Goal: Task Accomplishment & Management: Use online tool/utility

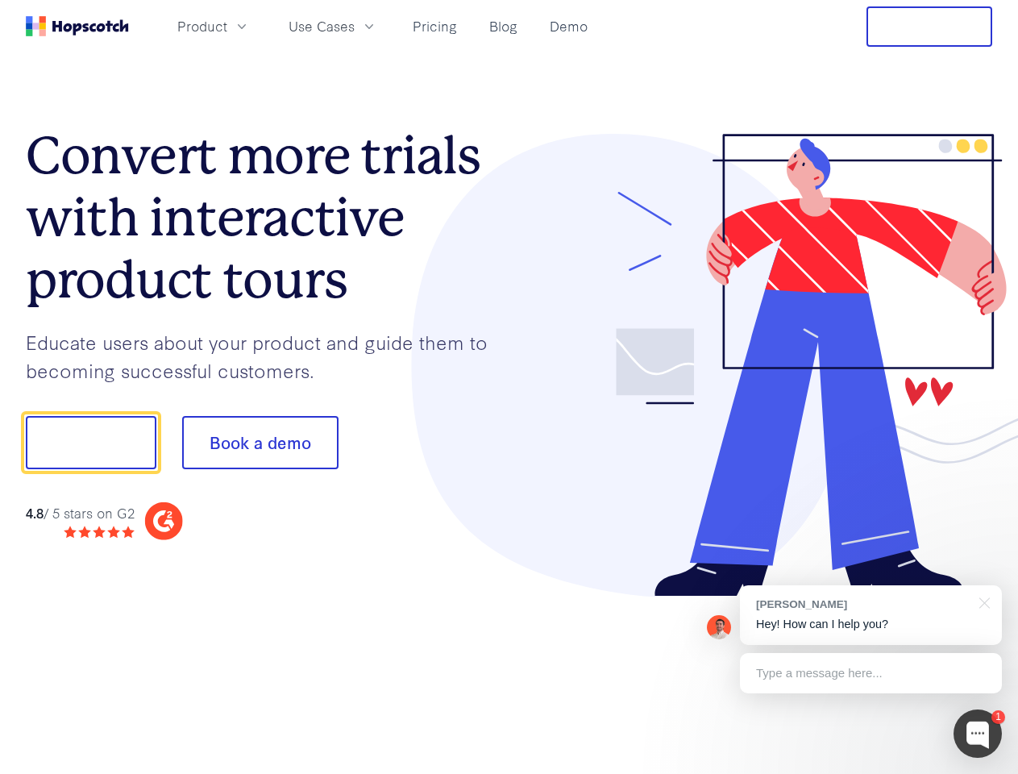
click at [509, 387] on div at bounding box center [751, 365] width 484 height 463
click at [227, 26] on span "Product" at bounding box center [202, 26] width 50 height 20
click at [355, 26] on span "Use Cases" at bounding box center [322, 26] width 66 height 20
click at [929, 27] on button "Free Trial" at bounding box center [929, 26] width 126 height 40
click at [90, 442] on button "Show me!" at bounding box center [91, 442] width 131 height 53
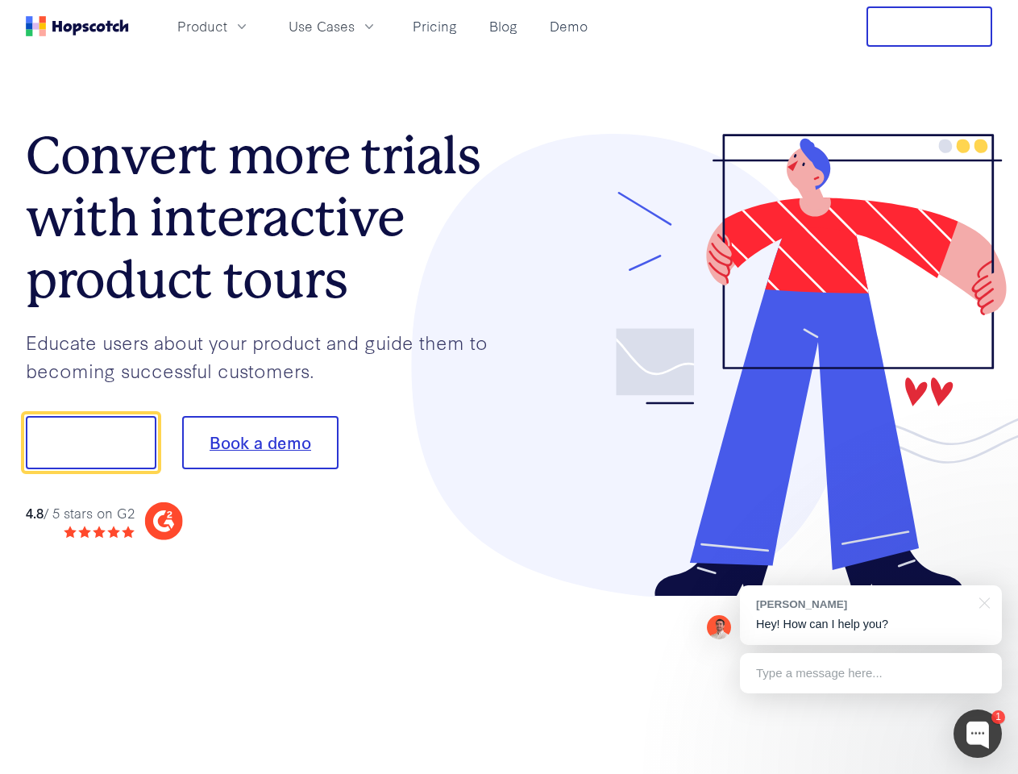
click at [260, 442] on button "Book a demo" at bounding box center [260, 442] width 156 height 53
click at [978, 733] on div at bounding box center [977, 733] width 48 height 48
click at [870, 615] on div "[PERSON_NAME] Hey! How can I help you?" at bounding box center [871, 615] width 262 height 60
click at [982, 773] on div "1 [PERSON_NAME] Hey! How can I help you? Type a message here... Free live chat …" at bounding box center [509, 774] width 1018 height 0
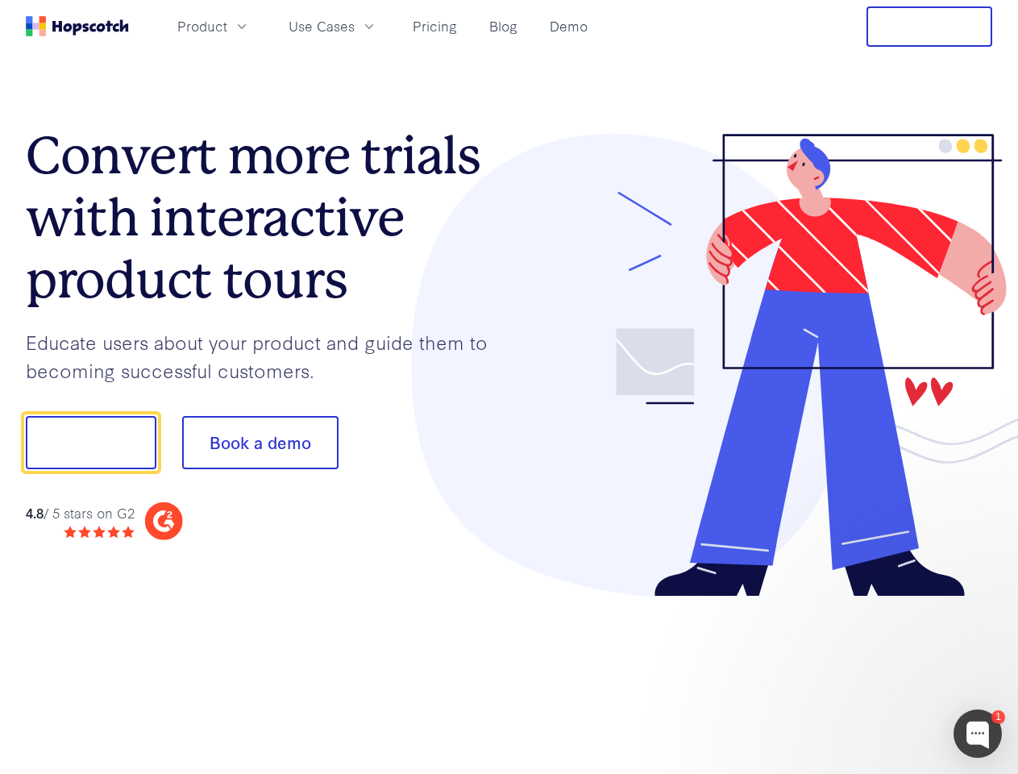
click at [870, 673] on div at bounding box center [851, 441] width 302 height 538
